Goal: Task Accomplishment & Management: Use online tool/utility

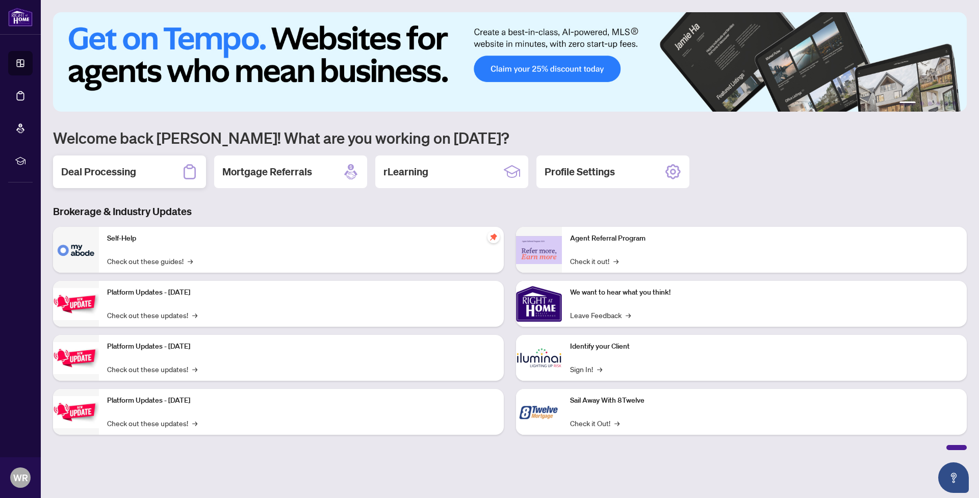
click at [159, 167] on div "Deal Processing" at bounding box center [129, 171] width 153 height 33
